Goal: Information Seeking & Learning: Learn about a topic

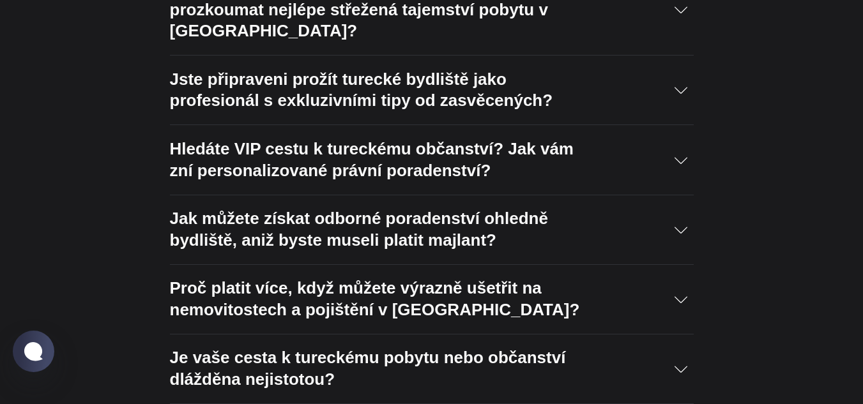
scroll to position [1469, 0]
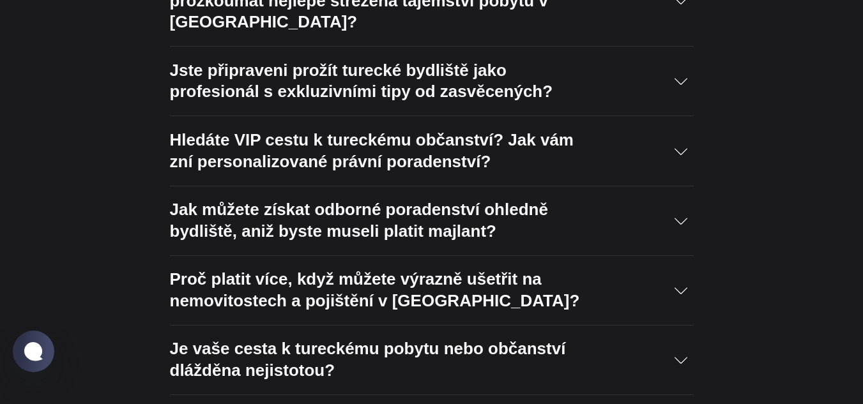
click at [685, 7] on icon "Rozbalit přepínač pro čtení obsahu" at bounding box center [680, 0] width 13 height 13
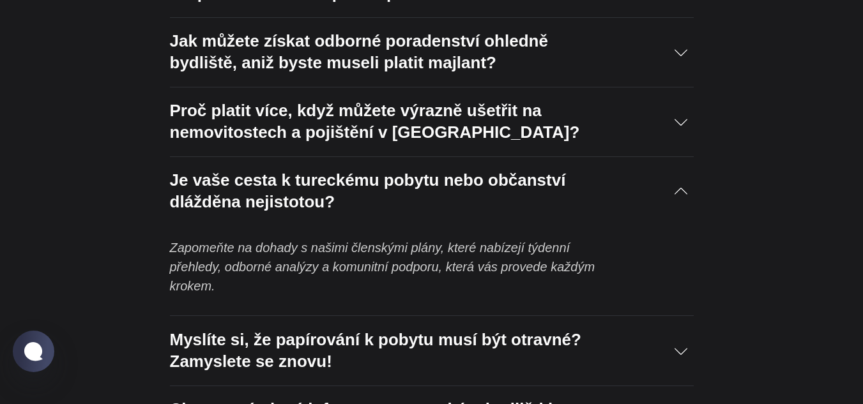
scroll to position [1640, 0]
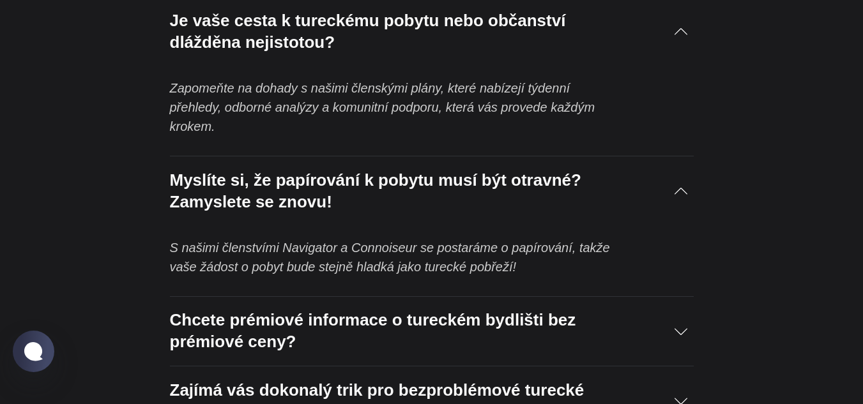
scroll to position [1916, 0]
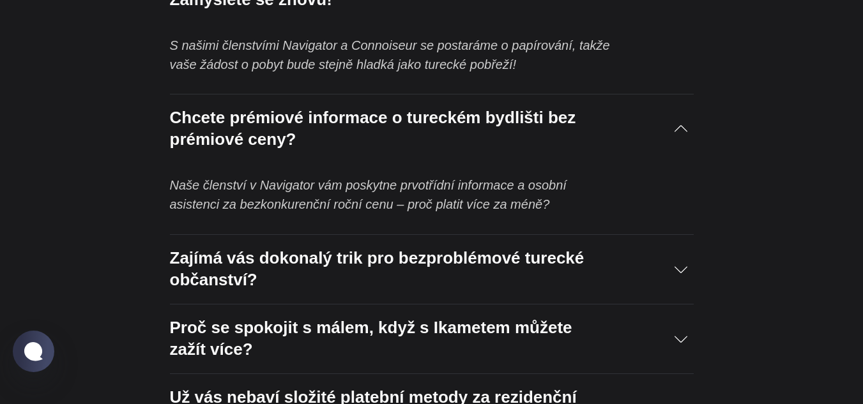
scroll to position [2001, 0]
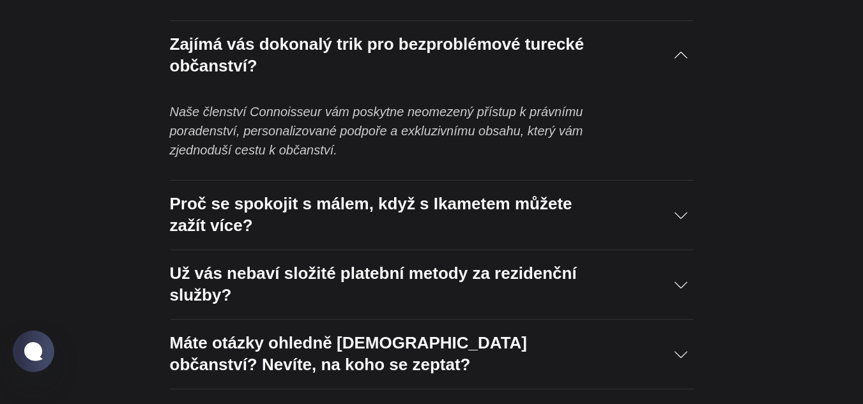
scroll to position [2214, 0]
click at [688, 180] on div "Proč se spokojit s málem, když s Ikametem můžete zažít více?" at bounding box center [432, 214] width 524 height 69
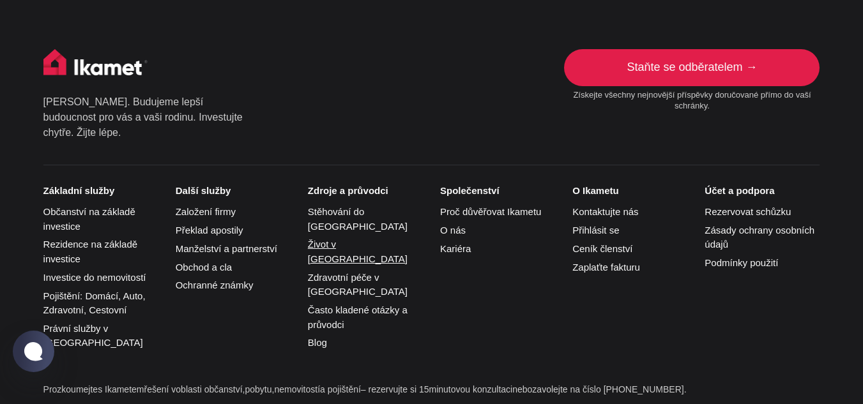
scroll to position [2725, 0]
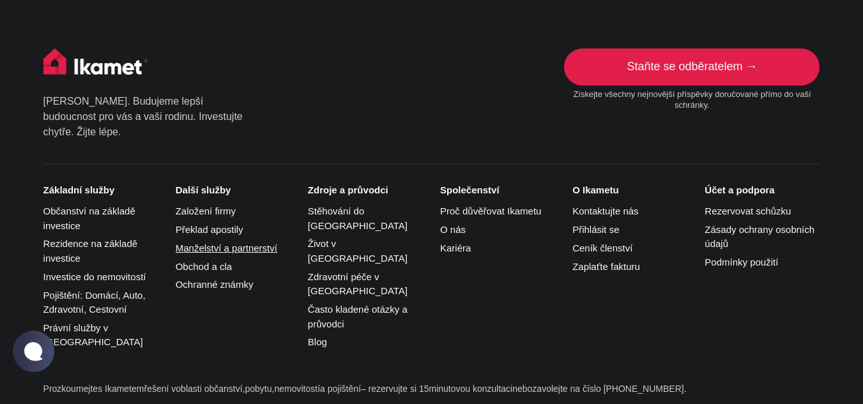
click at [209, 243] on font "Manželství a partnerství" at bounding box center [227, 248] width 102 height 11
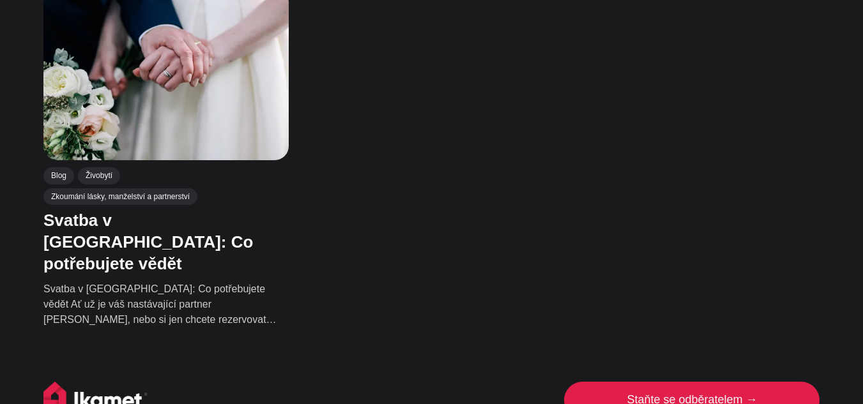
scroll to position [745, 0]
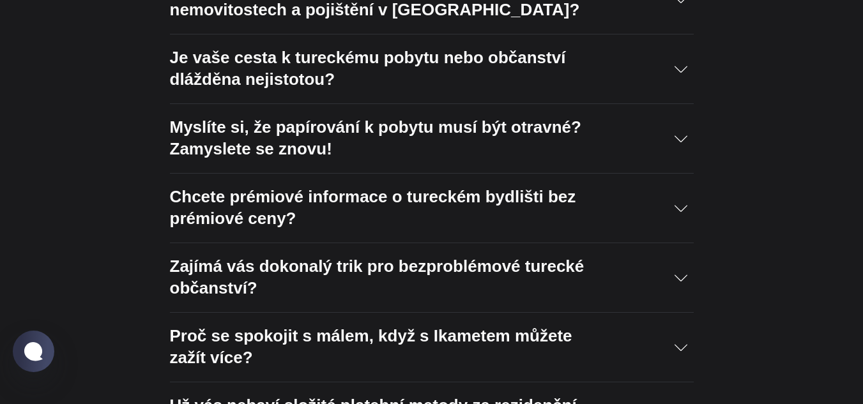
scroll to position [1753, 0]
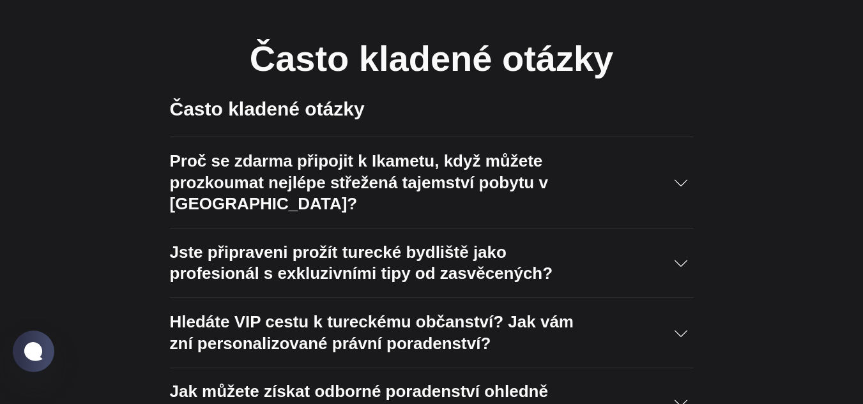
scroll to position [1306, 0]
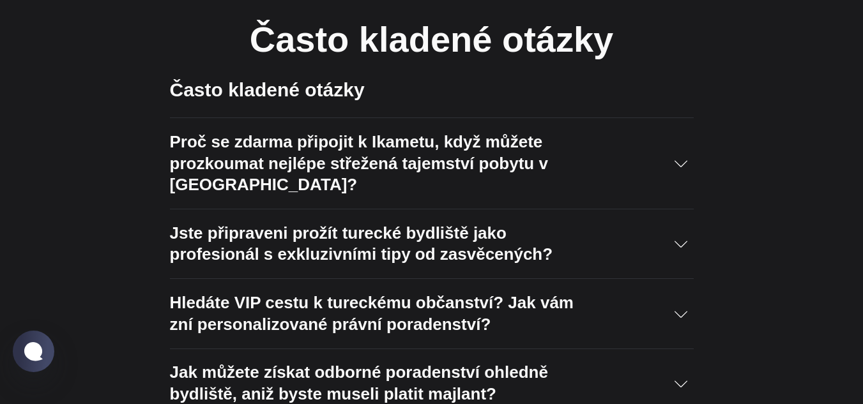
click at [688, 210] on div "Jste připraveni prožít turecké bydliště jako profesionál s exkluzivními tipy od…" at bounding box center [432, 244] width 524 height 69
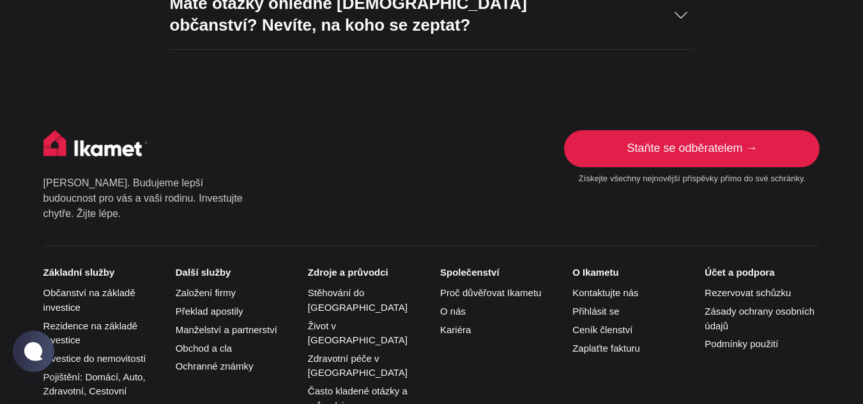
scroll to position [2418, 0]
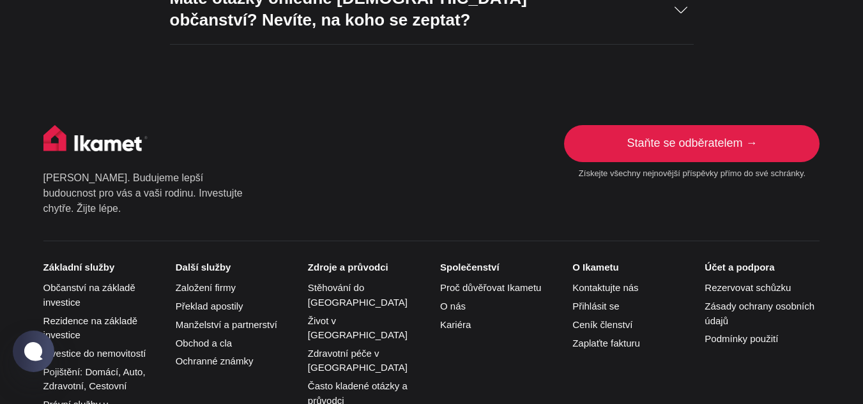
drag, startPoint x: 676, startPoint y: 93, endPoint x: 714, endPoint y: 162, distance: 78.6
click at [676, 137] on font "Staňte se odběratelem →" at bounding box center [692, 143] width 130 height 13
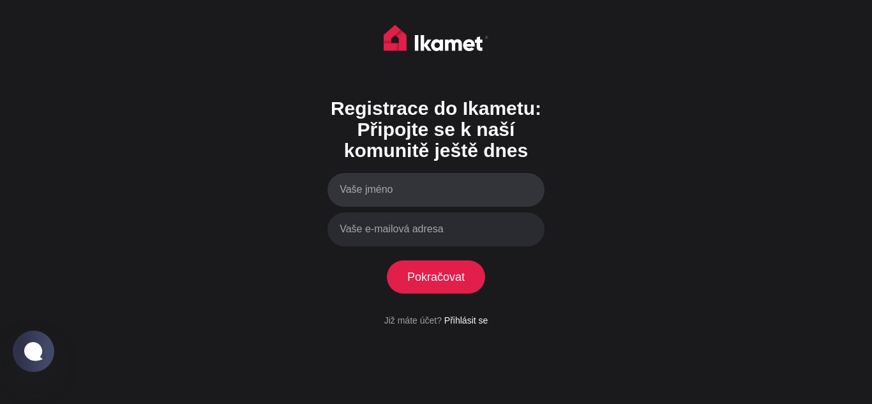
click at [390, 190] on input "Vaše jméno" at bounding box center [436, 190] width 217 height 34
type input "A"
type input "[PERSON_NAME]"
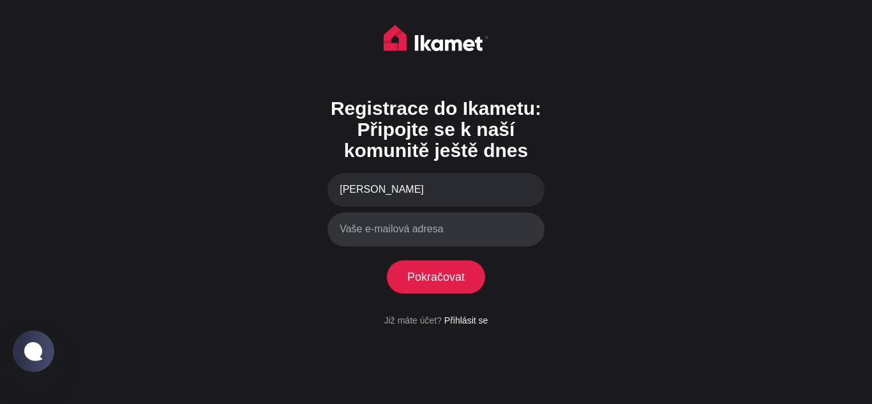
click at [513, 227] on input "Vaše e-mailová adresa" at bounding box center [436, 230] width 217 height 34
type input "[EMAIL_ADDRESS][DOMAIN_NAME]"
click at [408, 284] on font "Pokračovat" at bounding box center [436, 277] width 57 height 13
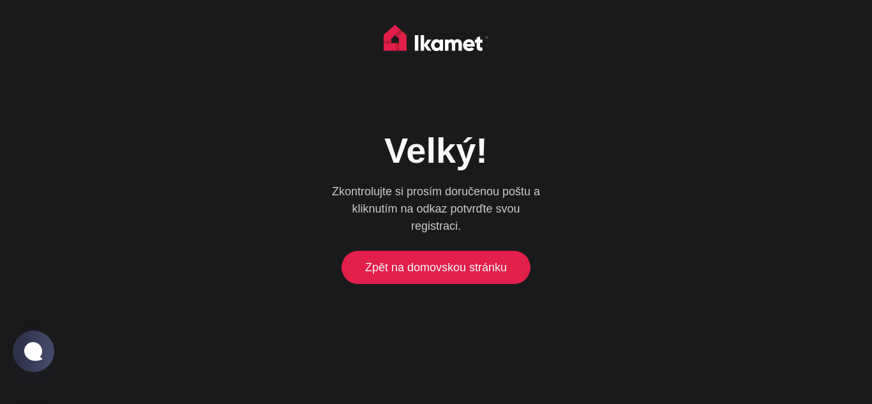
click at [412, 268] on font "Zpět na domovskou stránku" at bounding box center [436, 267] width 142 height 13
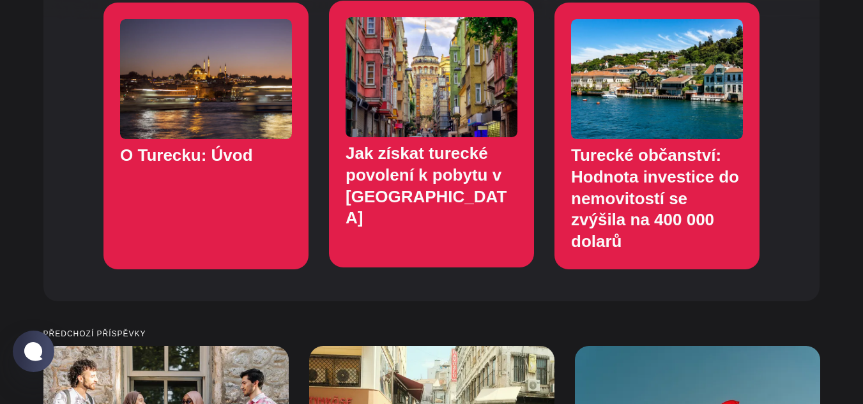
scroll to position [1299, 0]
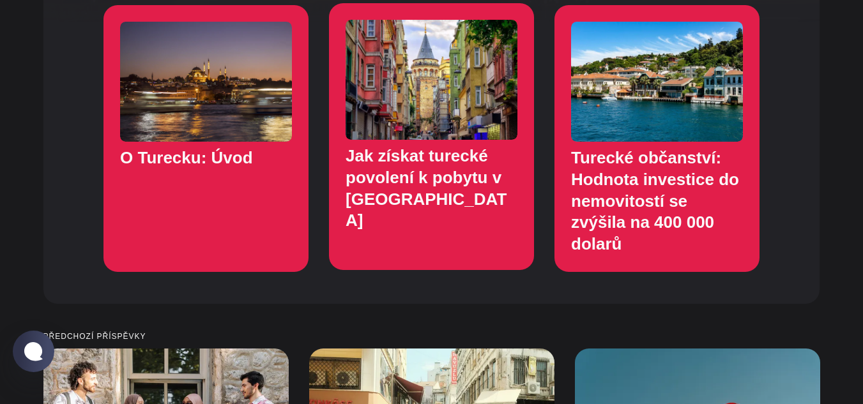
click at [410, 159] on link "Jak získat turecké povolení k pobytu v Turecku" at bounding box center [431, 136] width 205 height 267
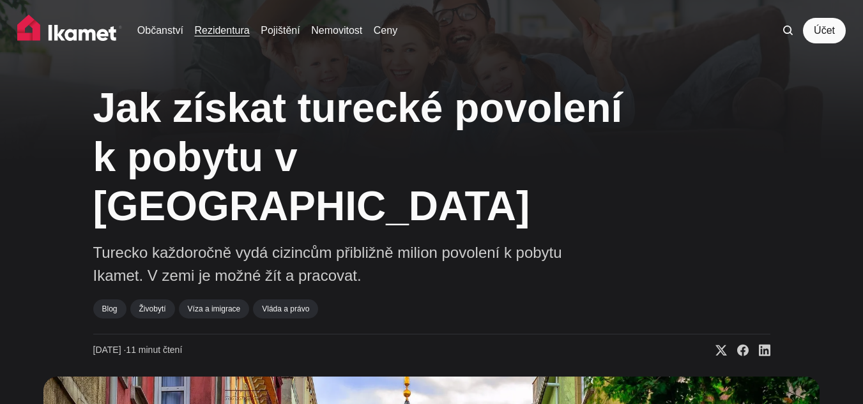
click at [232, 30] on font "Rezidentura" at bounding box center [221, 30] width 55 height 11
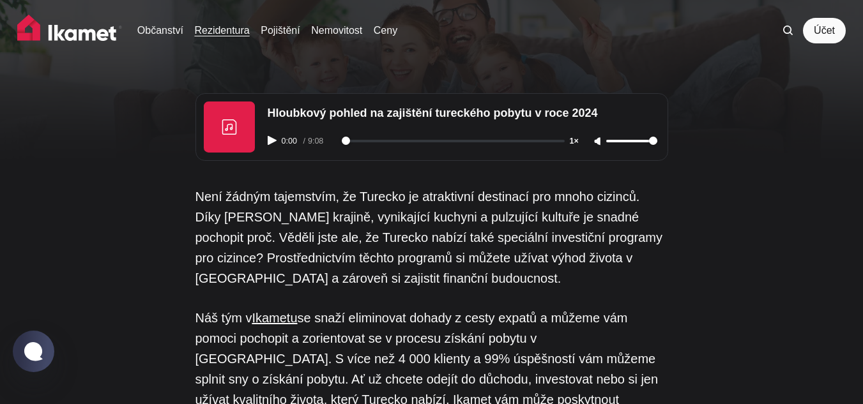
click at [276, 141] on icon "Přehrát zvuk" at bounding box center [272, 140] width 9 height 9
type input "3"
click at [270, 140] on rect "Pozastavit zvuk" at bounding box center [269, 141] width 3 height 8
click at [99, 36] on img at bounding box center [69, 31] width 105 height 32
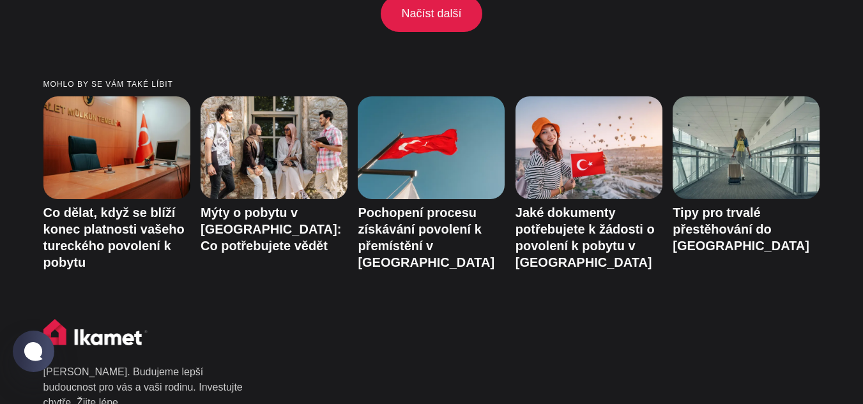
scroll to position [2365, 0]
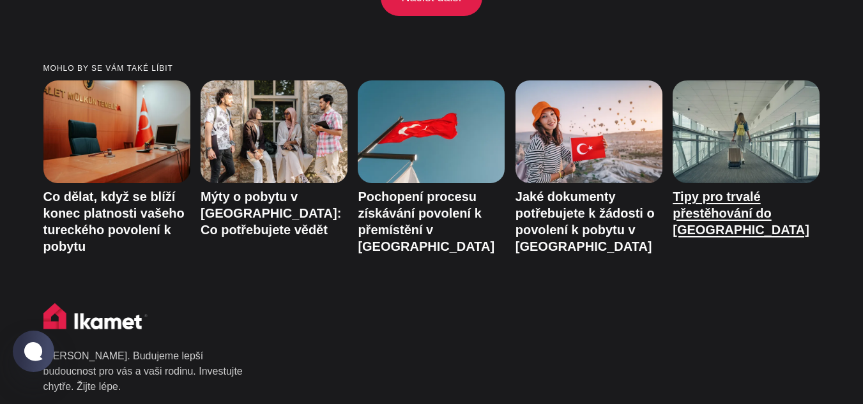
click at [710, 192] on font "Tipy pro trvalé přestěhování do [GEOGRAPHIC_DATA]" at bounding box center [741, 213] width 137 height 47
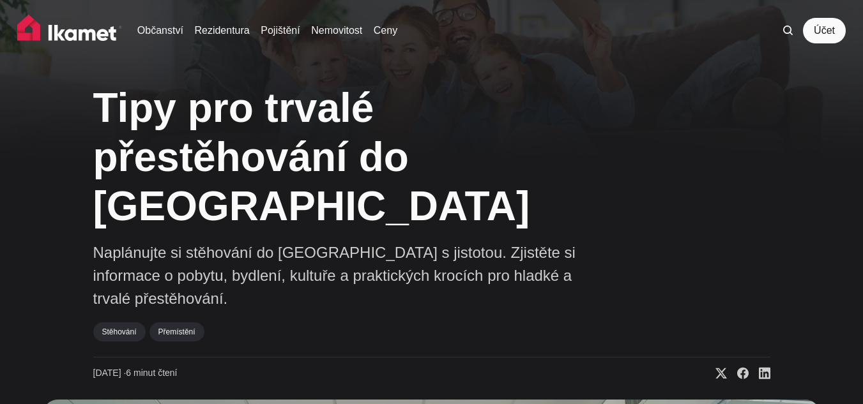
click at [77, 31] on img at bounding box center [69, 31] width 105 height 32
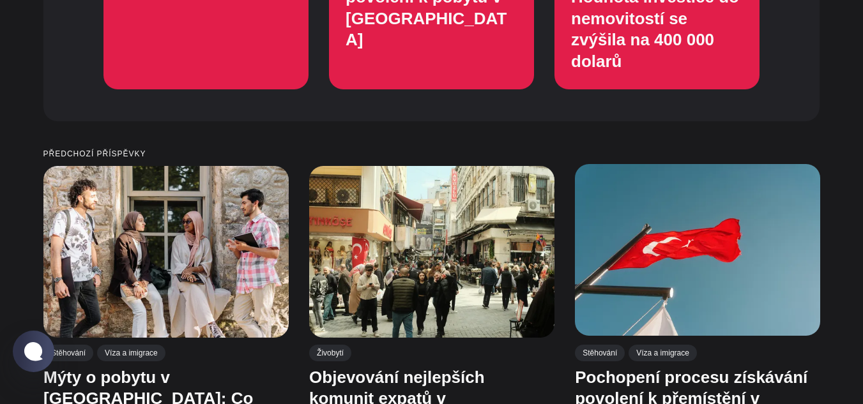
scroll to position [1576, 0]
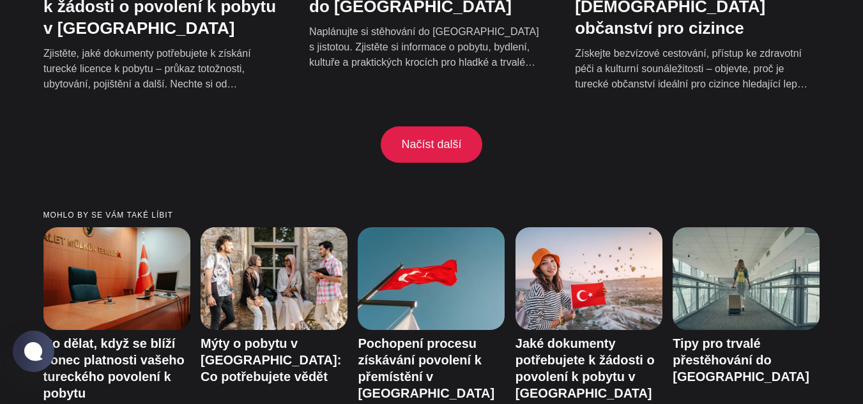
scroll to position [2727, 0]
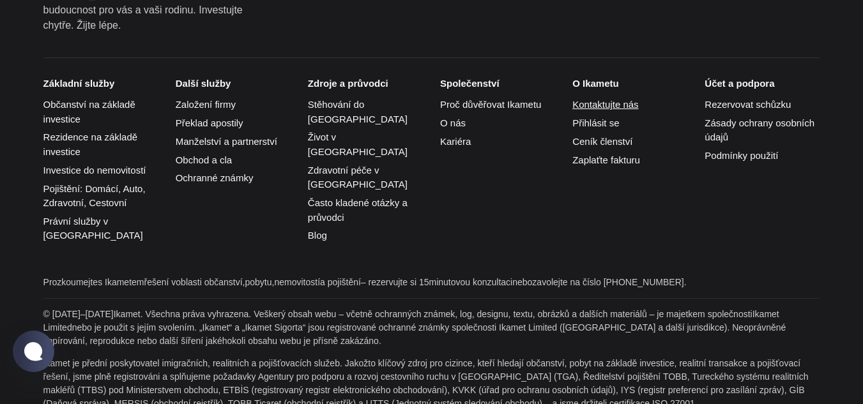
click at [613, 99] on font "Kontaktujte nás" at bounding box center [605, 104] width 66 height 11
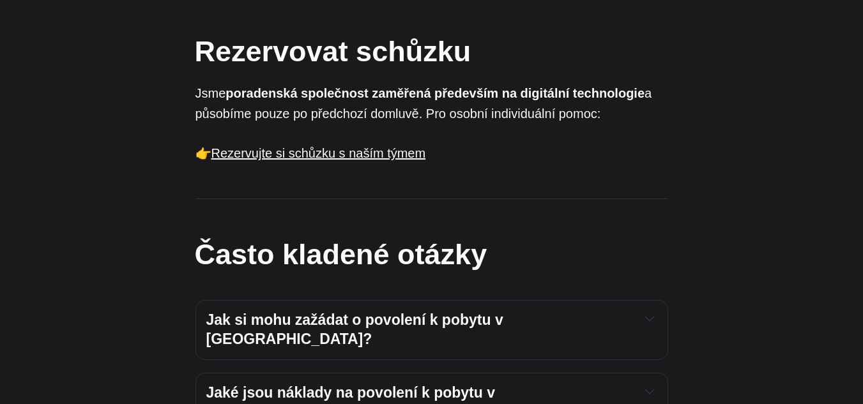
scroll to position [894, 0]
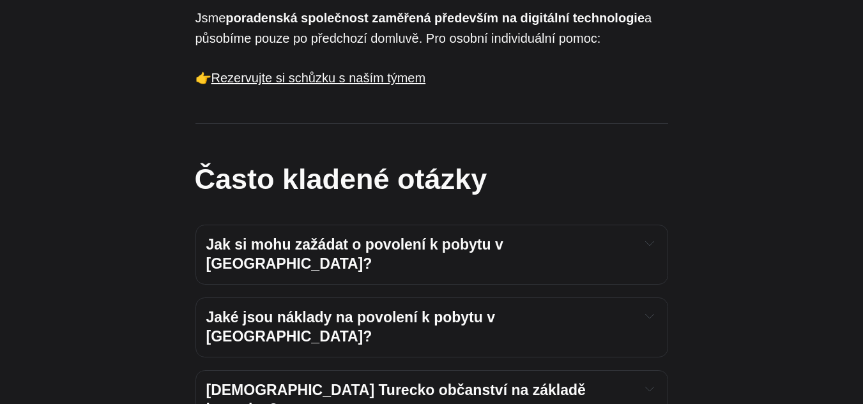
click at [342, 309] on font "Jaké jsou náklady na povolení k pobytu v Turecku?" at bounding box center [352, 327] width 293 height 36
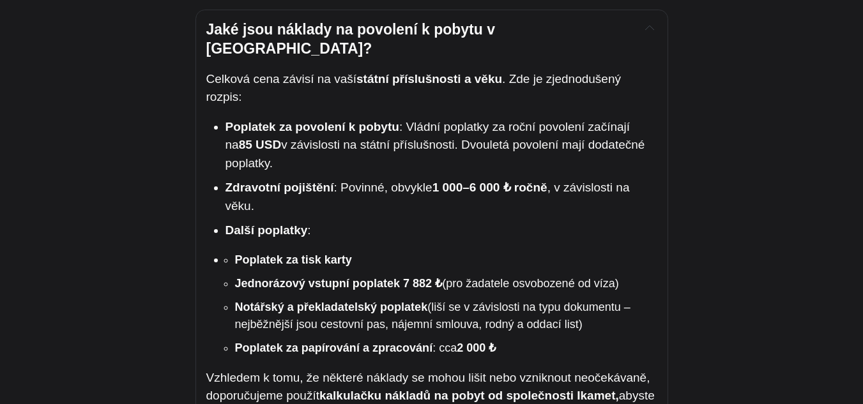
scroll to position [1192, 0]
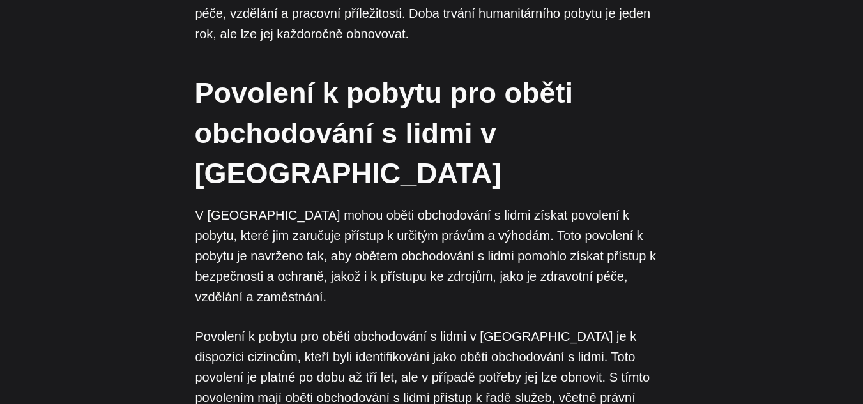
scroll to position [3768, 0]
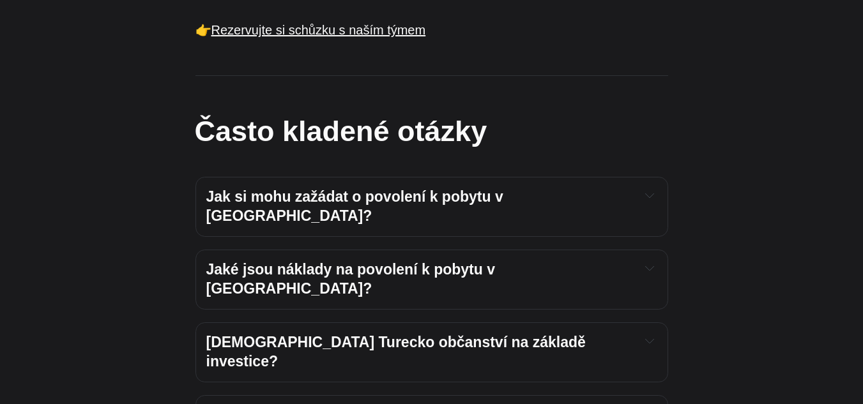
scroll to position [952, 0]
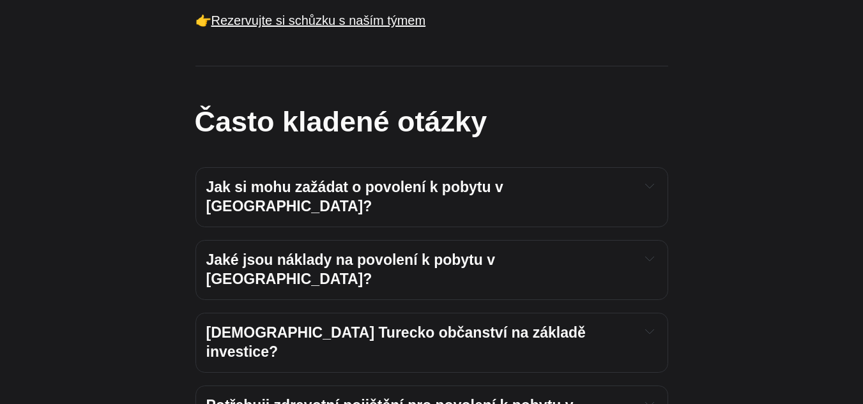
click at [448, 252] on font "Jaké jsou náklady na povolení k pobytu v Turecku?" at bounding box center [352, 270] width 293 height 36
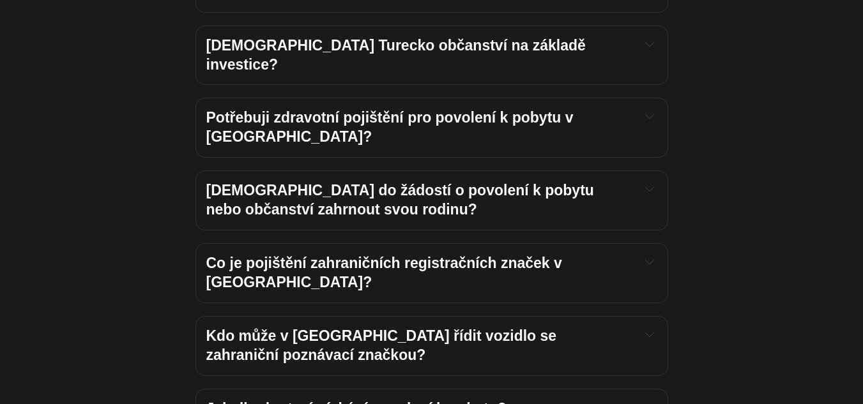
scroll to position [1654, 0]
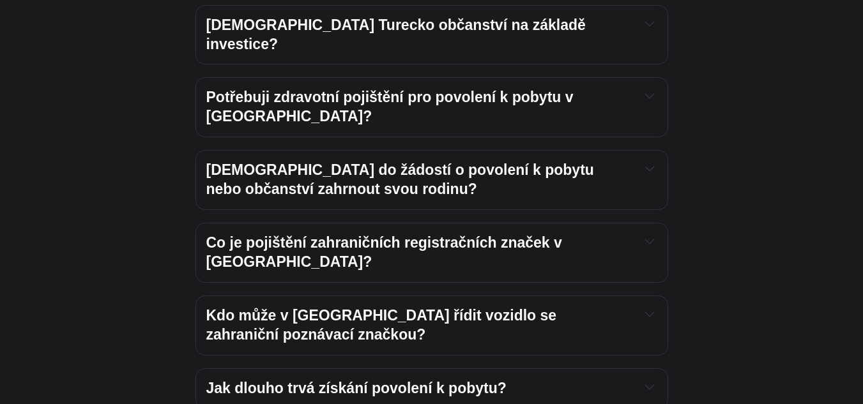
click at [466, 307] on font "Kdo může v Turecku řídit vozidlo se zahraniční poznávací značkou?" at bounding box center [383, 325] width 354 height 36
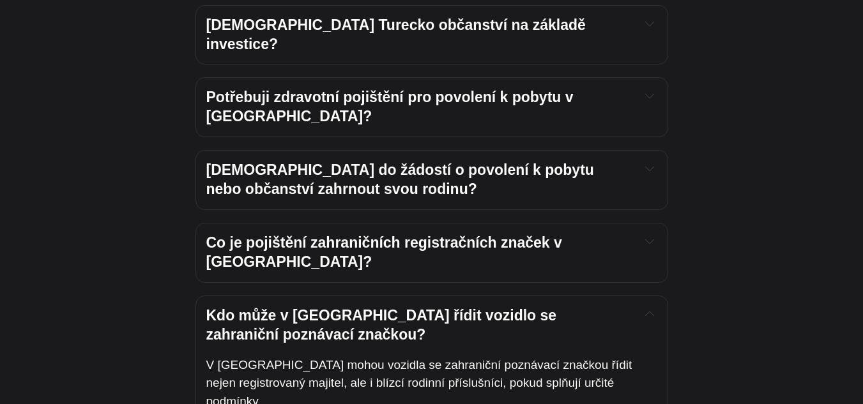
click at [466, 307] on font "Kdo může v Turecku řídit vozidlo se zahraniční poznávací značkou?" at bounding box center [383, 325] width 354 height 36
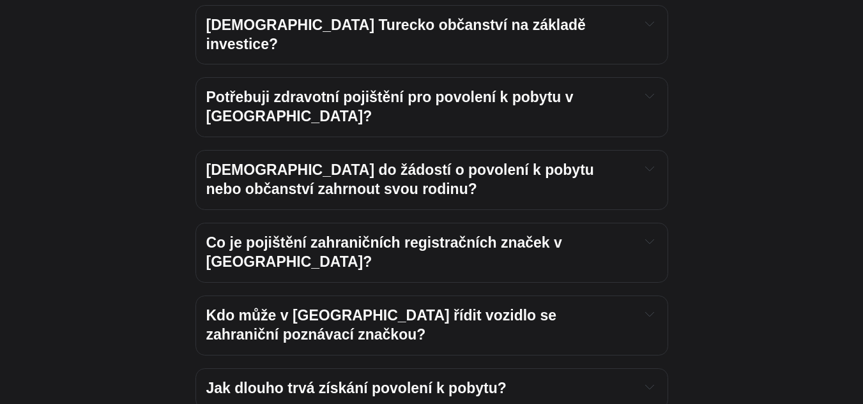
click at [460, 380] on font "Jak dlouho trvá získání povolení k pobytu?" at bounding box center [356, 388] width 300 height 17
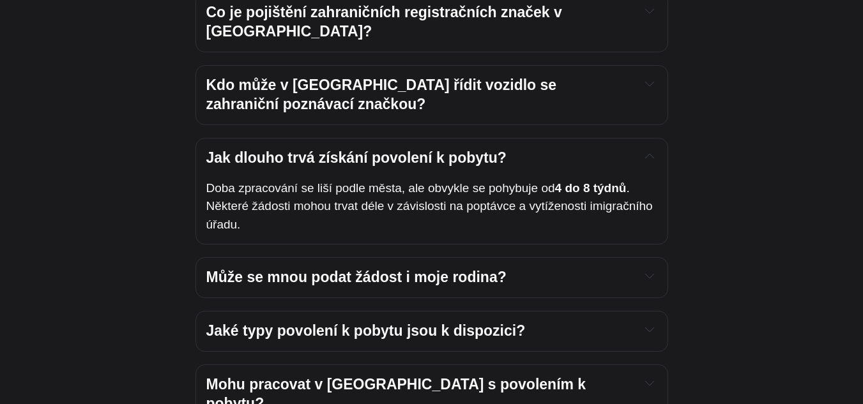
scroll to position [1889, 0]
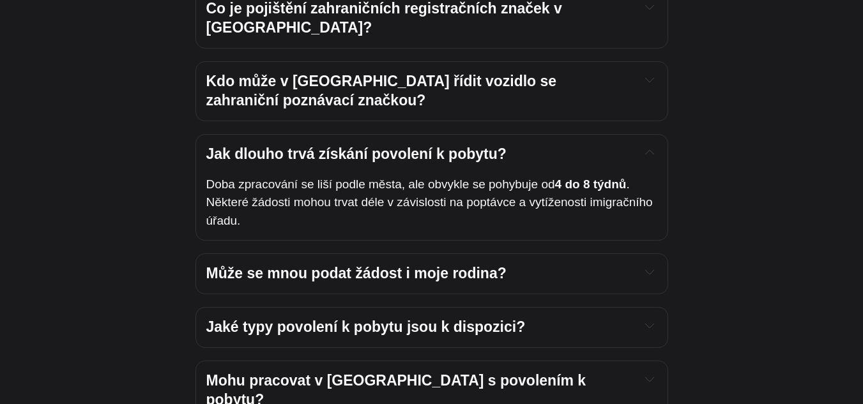
click at [435, 319] on font "Jaké typy povolení k pobytu jsou k dispozici?" at bounding box center [365, 327] width 319 height 17
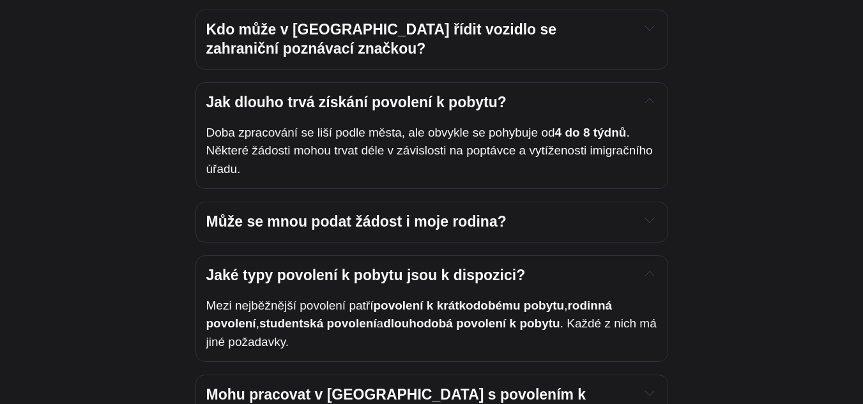
scroll to position [2016, 0]
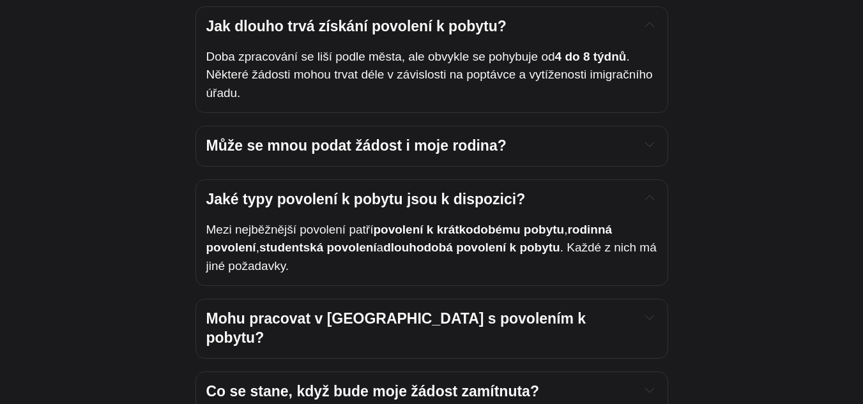
click at [367, 383] on font "Co se stane, když bude moje žádost zamítnuta?" at bounding box center [372, 391] width 333 height 17
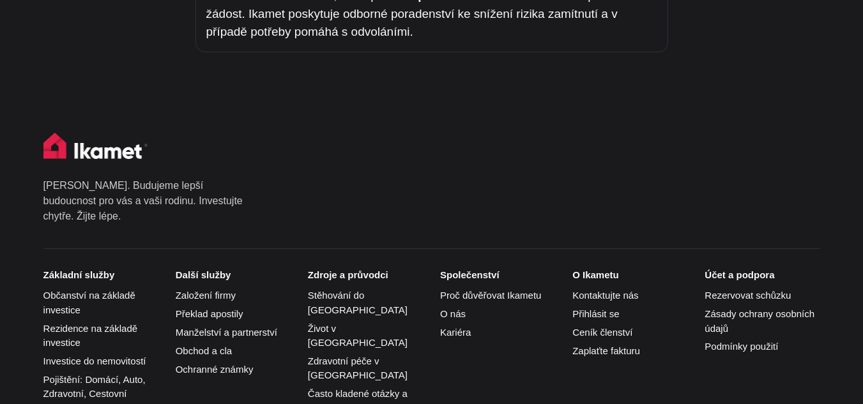
scroll to position [2501, 0]
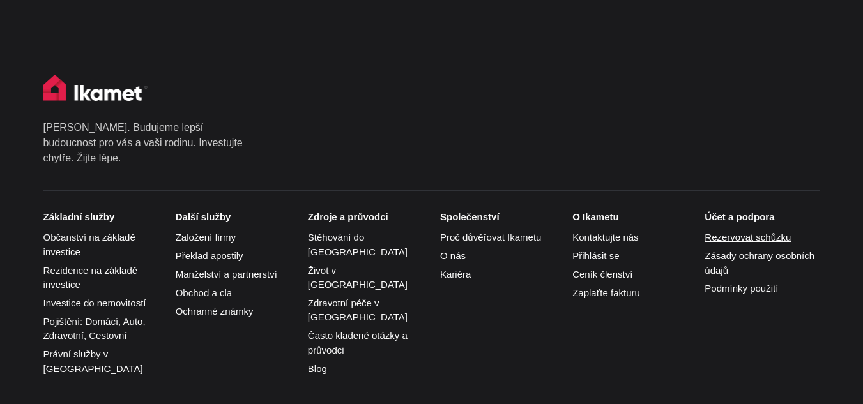
click at [735, 232] on font "Rezervovat schůzku" at bounding box center [748, 237] width 86 height 11
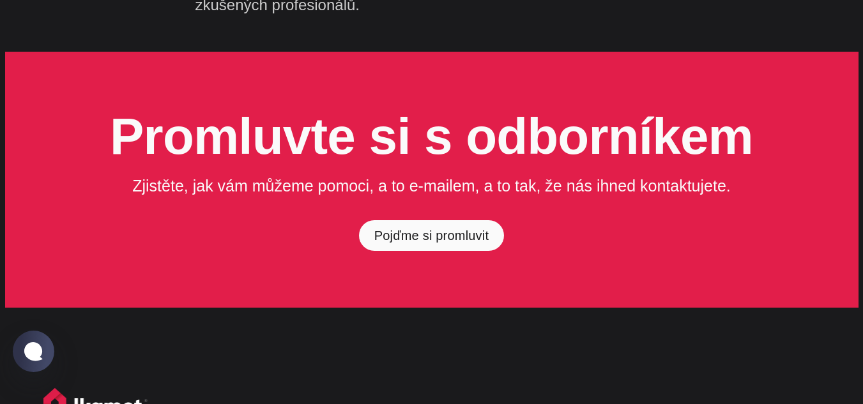
scroll to position [277, 0]
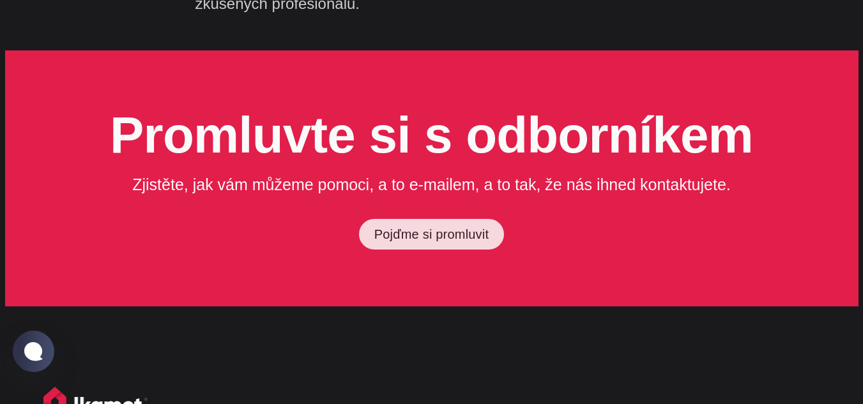
click at [446, 235] on font "Pojďme si promluvit" at bounding box center [431, 234] width 114 height 14
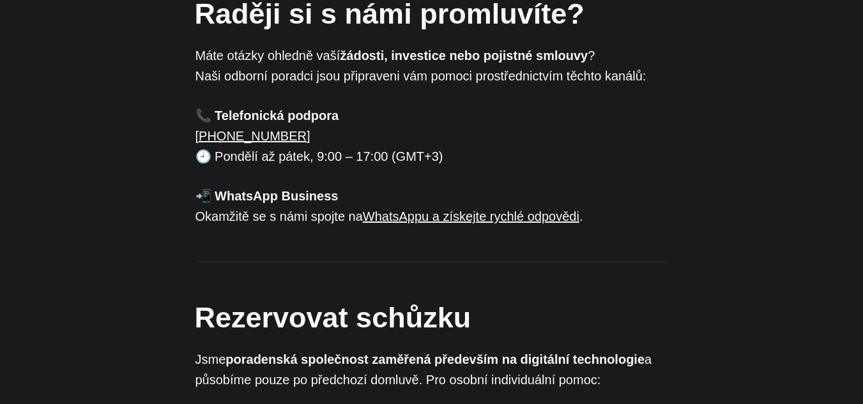
scroll to position [554, 0]
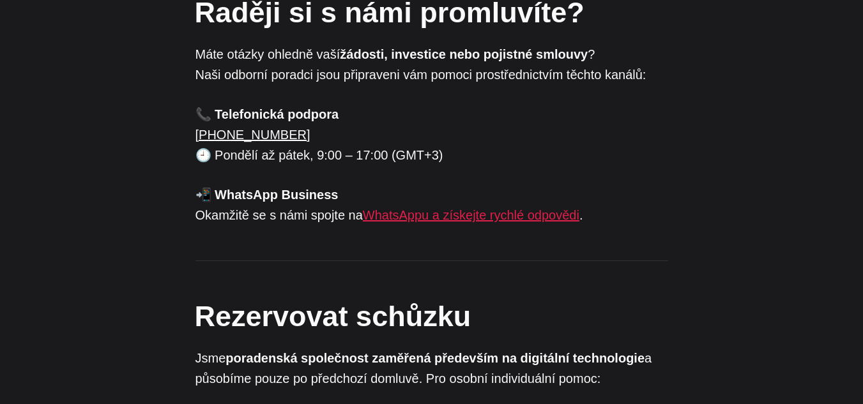
click at [400, 208] on font "WhatsAppu a získejte rychlé odpovědi" at bounding box center [471, 215] width 217 height 14
